Goal: Information Seeking & Learning: Check status

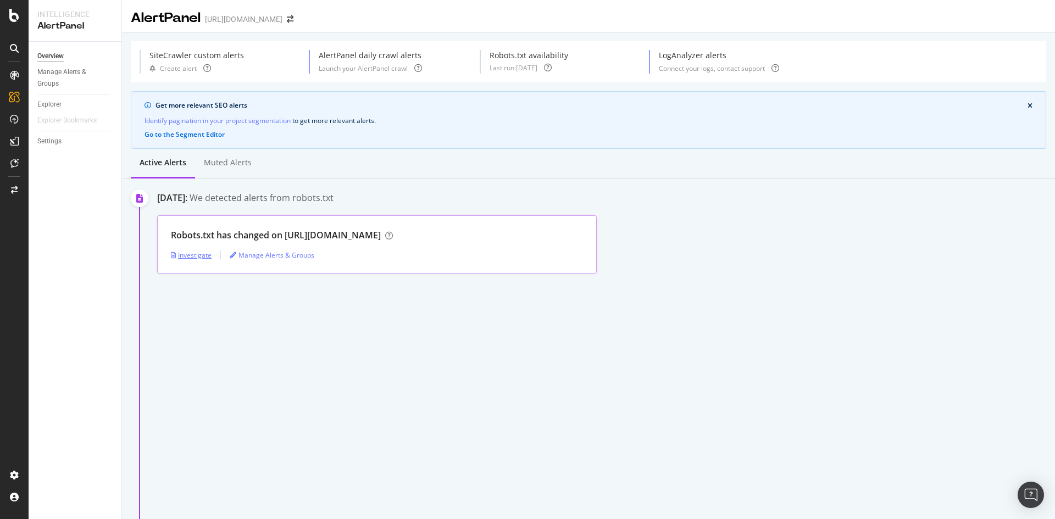
click at [195, 258] on div "Investigate" at bounding box center [191, 255] width 41 height 9
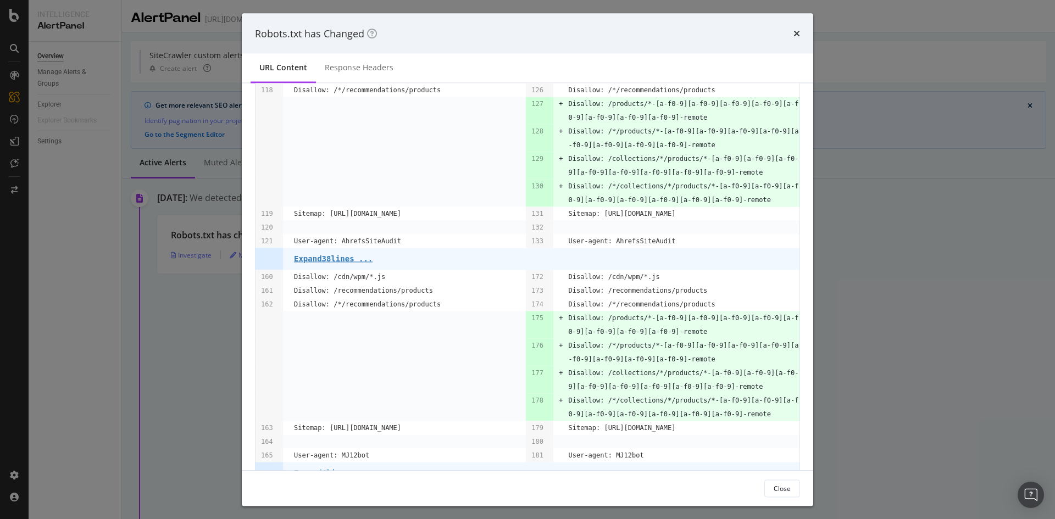
scroll to position [574, 0]
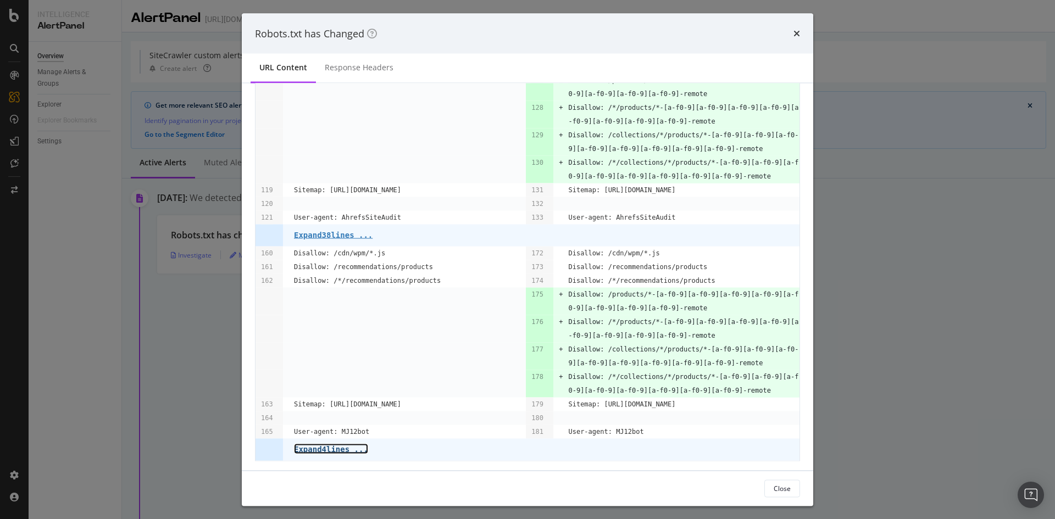
click at [340, 447] on pre "Expand 4 lines ..." at bounding box center [331, 449] width 74 height 9
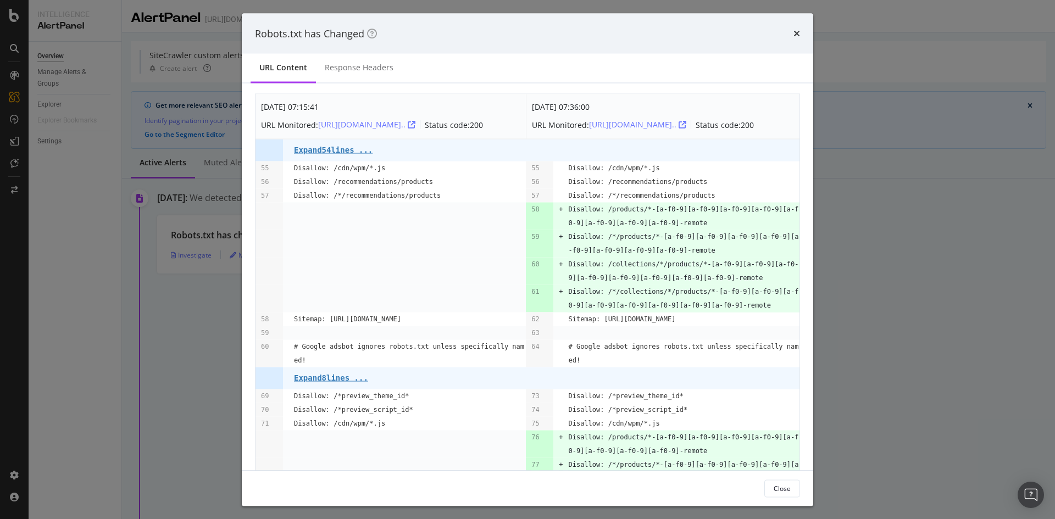
scroll to position [0, 0]
click at [375, 67] on div "Response Headers" at bounding box center [359, 67] width 69 height 11
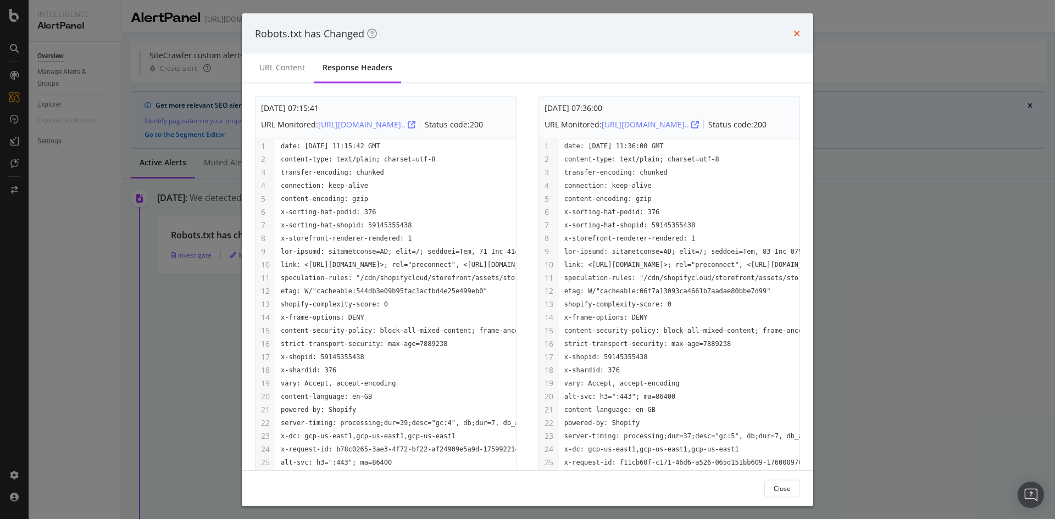
click at [792, 33] on div "Robots.txt has Changed" at bounding box center [527, 33] width 545 height 14
click at [796, 30] on icon "times" at bounding box center [797, 33] width 7 height 9
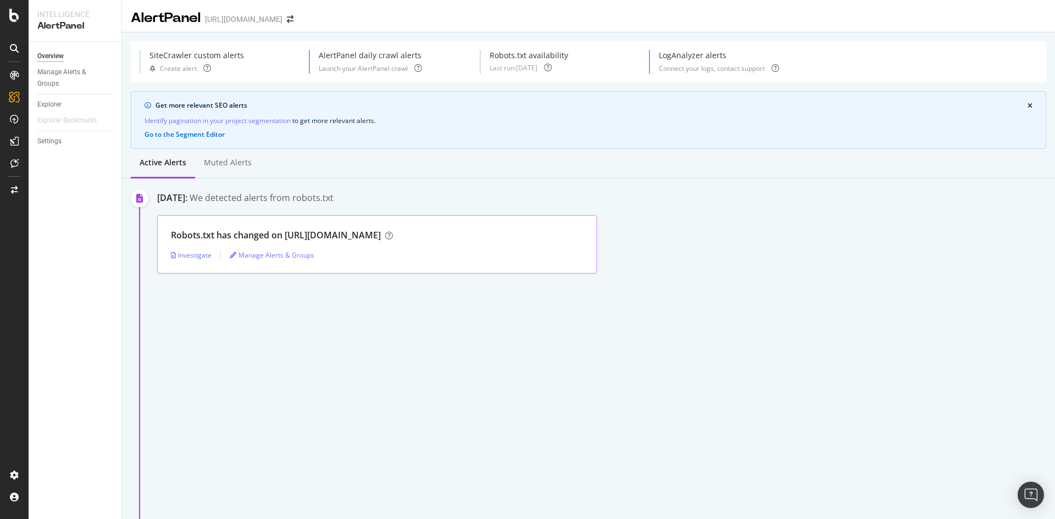
drag, startPoint x: 411, startPoint y: 236, endPoint x: 284, endPoint y: 237, distance: 127.5
click at [284, 237] on div "Robots.txt has changed on [URL][DOMAIN_NAME]" at bounding box center [276, 235] width 210 height 13
